Goal: Task Accomplishment & Management: Complete application form

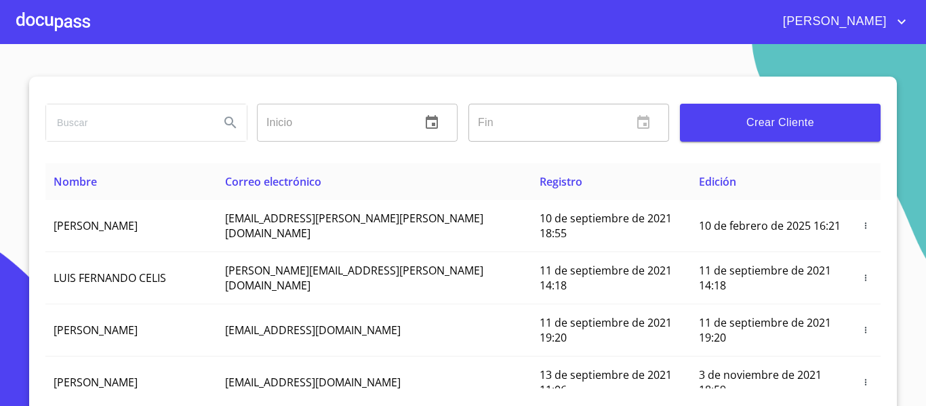
click at [84, 28] on div at bounding box center [53, 21] width 74 height 43
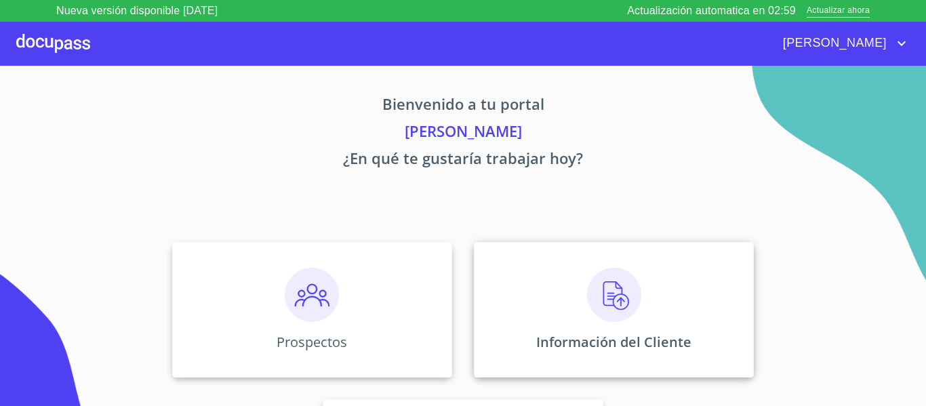
click at [532, 324] on div "Información del Cliente" at bounding box center [614, 310] width 280 height 136
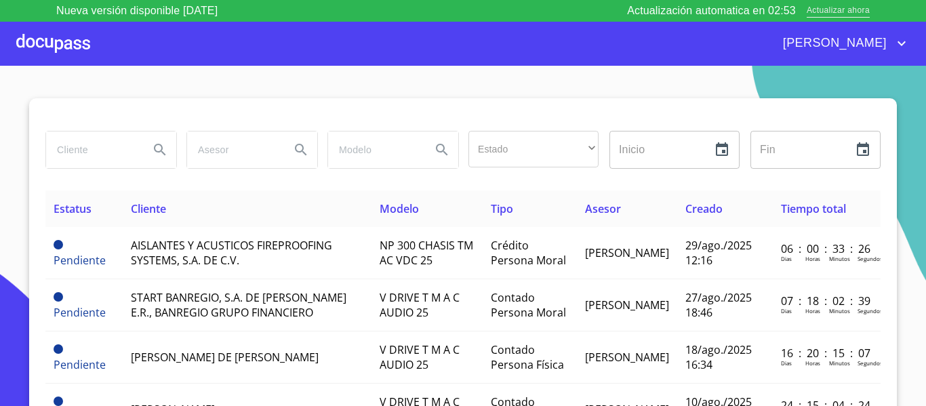
click at [816, 14] on span "Actualizar ahora" at bounding box center [838, 11] width 63 height 14
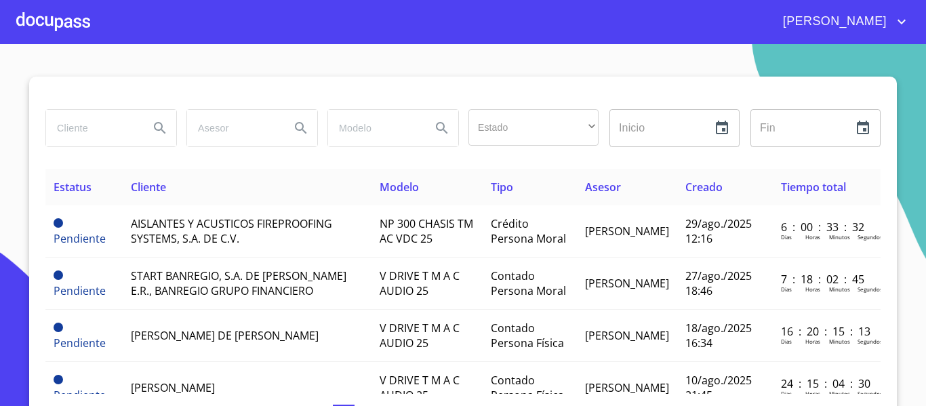
click at [90, 137] on input "search" at bounding box center [92, 128] width 92 height 37
type input "e"
type input "[PERSON_NAME]"
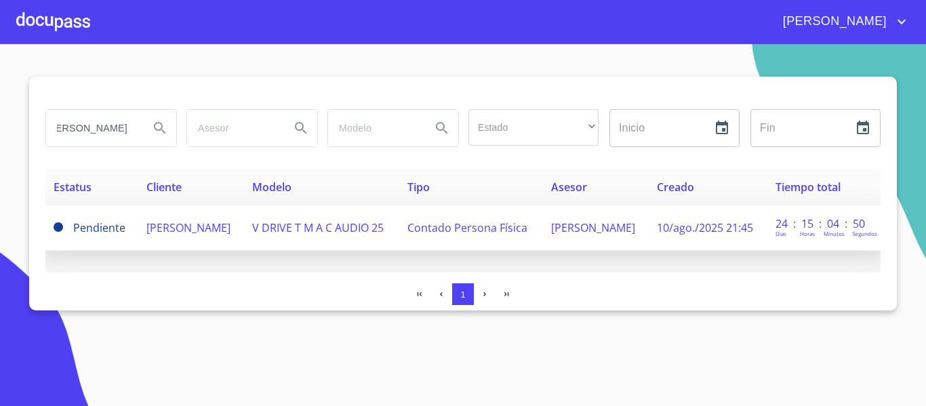
click at [494, 238] on td "Contado Persona Física" at bounding box center [471, 227] width 144 height 45
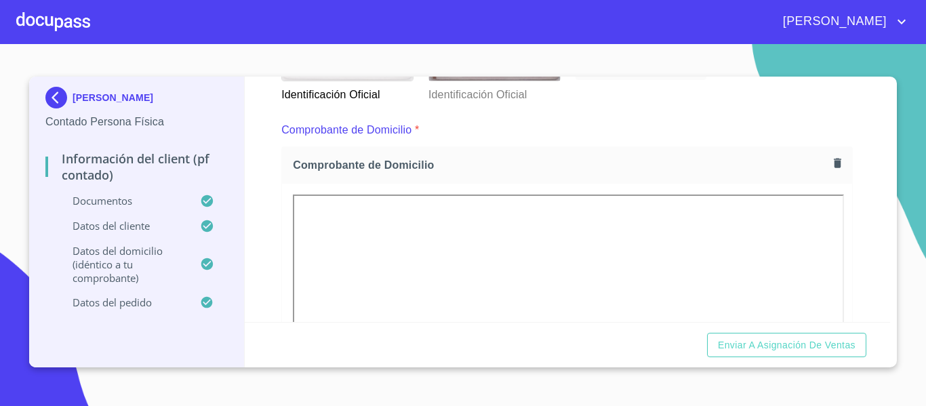
scroll to position [136, 0]
